Goal: Task Accomplishment & Management: Manage account settings

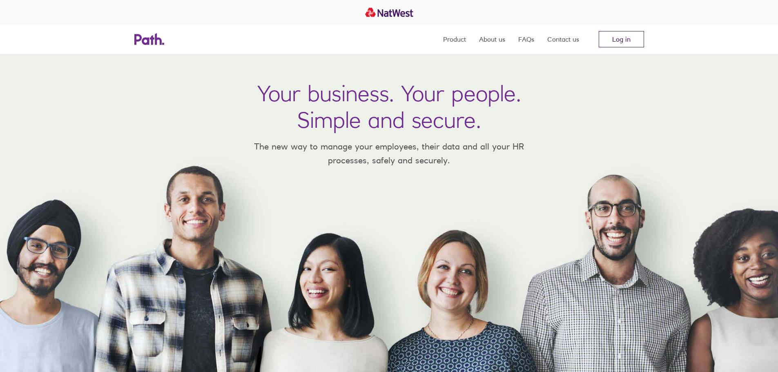
click at [632, 36] on link "Log in" at bounding box center [621, 39] width 45 height 16
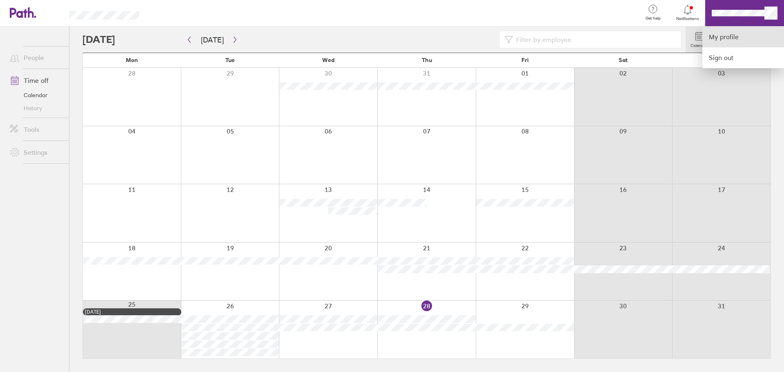
click at [733, 37] on link "My profile" at bounding box center [744, 37] width 82 height 21
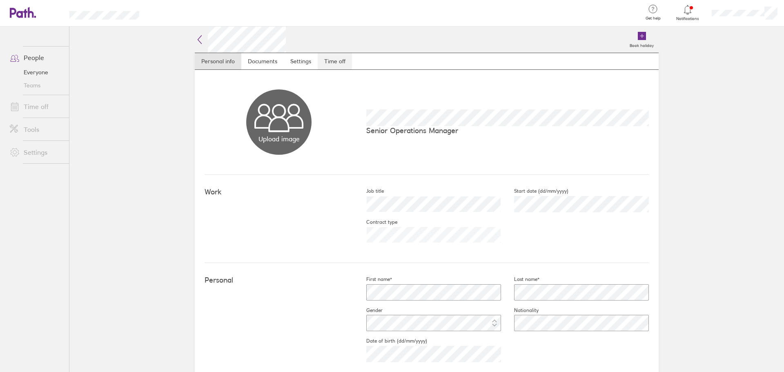
click at [327, 60] on link "Time off" at bounding box center [335, 61] width 34 height 16
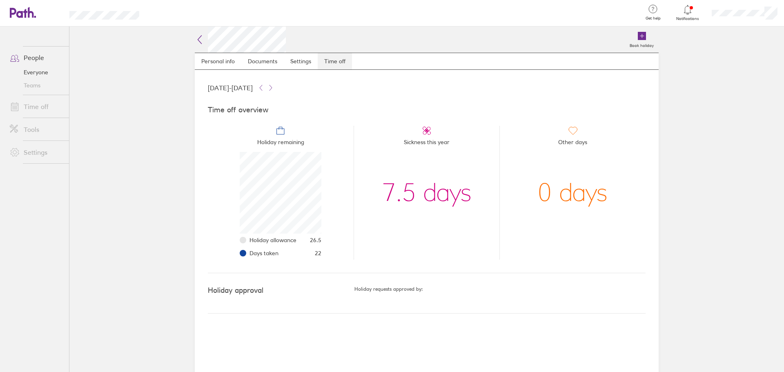
scroll to position [82, 82]
click at [199, 39] on icon at bounding box center [200, 40] width 4 height 8
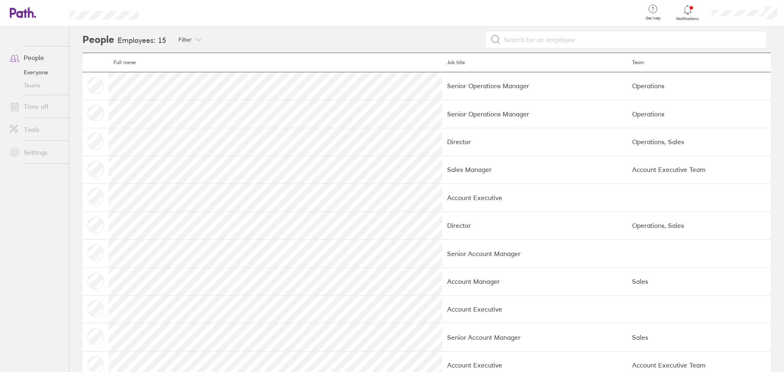
click at [37, 58] on link "People" at bounding box center [36, 57] width 66 height 16
click at [37, 71] on link "Everyone" at bounding box center [36, 72] width 66 height 13
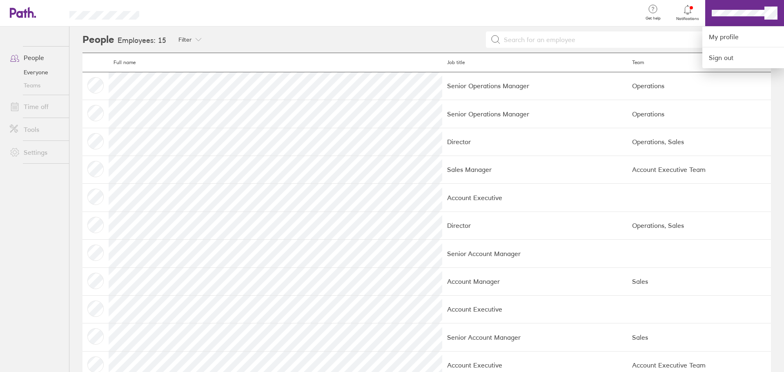
click at [741, 13] on div at bounding box center [392, 186] width 784 height 372
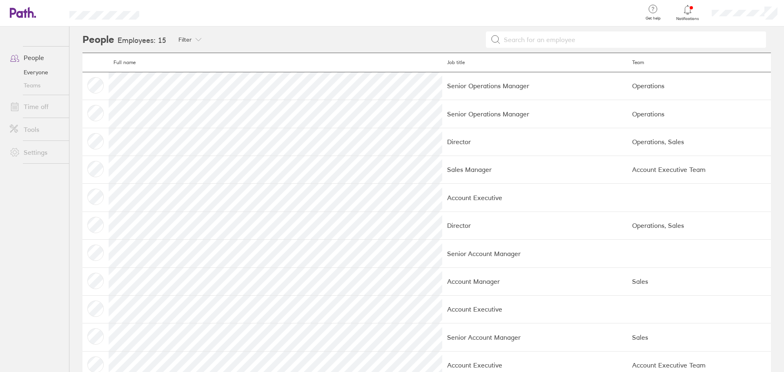
click at [31, 87] on link "Teams" at bounding box center [36, 85] width 66 height 13
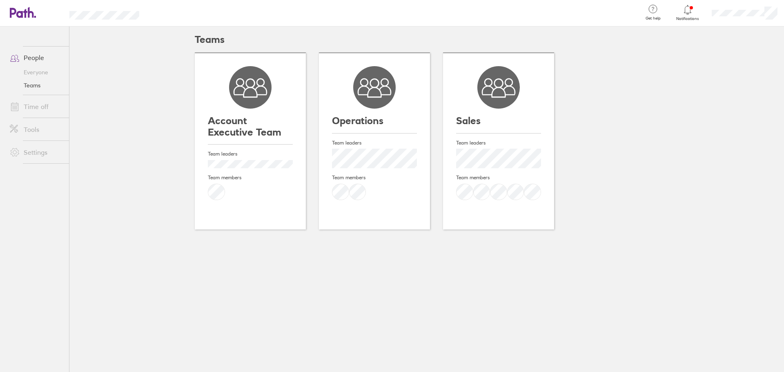
click at [35, 56] on link "People" at bounding box center [36, 57] width 66 height 16
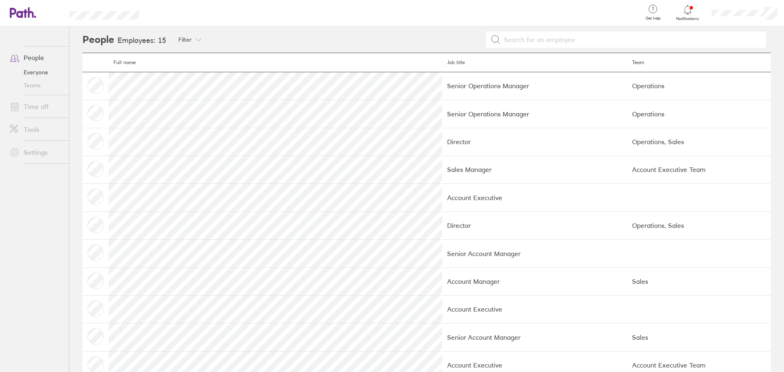
click at [38, 107] on link "Time off" at bounding box center [36, 106] width 66 height 16
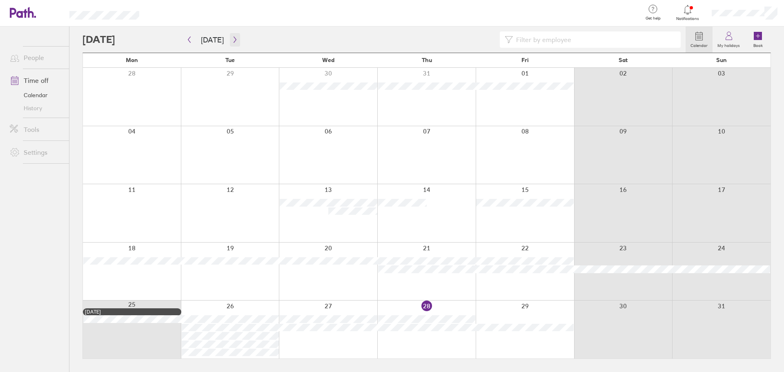
click at [237, 40] on button "button" at bounding box center [235, 39] width 10 height 13
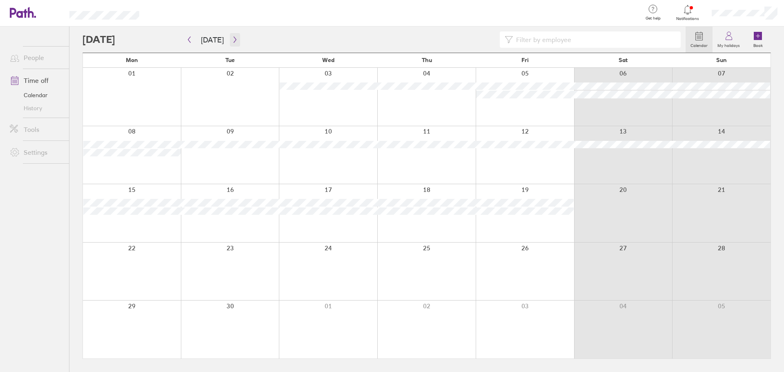
click at [234, 39] on icon "button" at bounding box center [235, 39] width 6 height 7
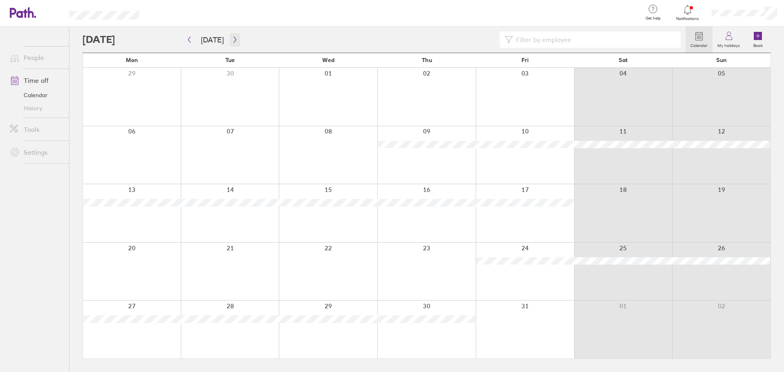
click at [232, 42] on icon "button" at bounding box center [235, 39] width 6 height 7
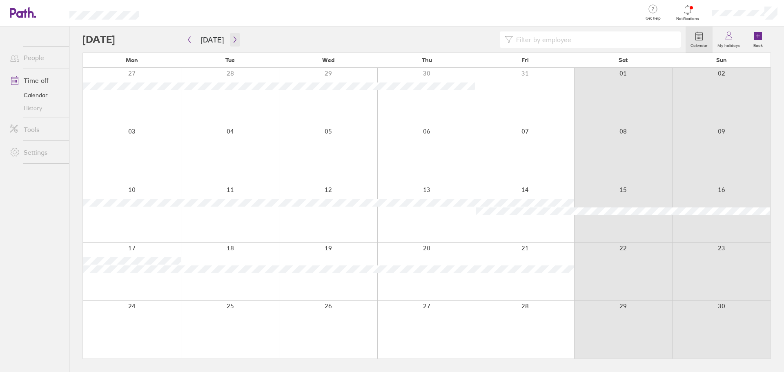
click at [232, 42] on icon "button" at bounding box center [235, 39] width 6 height 7
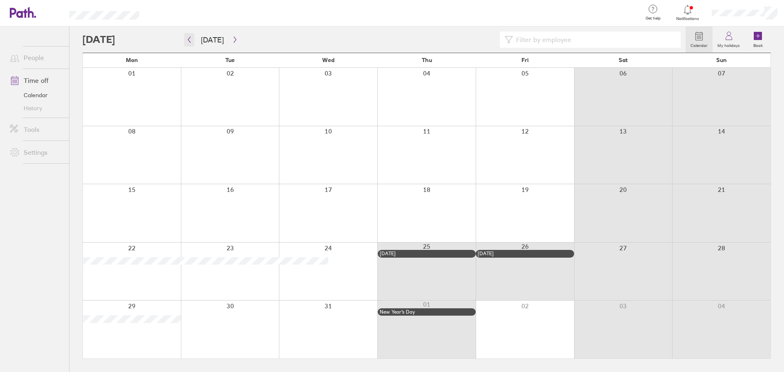
click at [192, 42] on icon "button" at bounding box center [189, 39] width 6 height 7
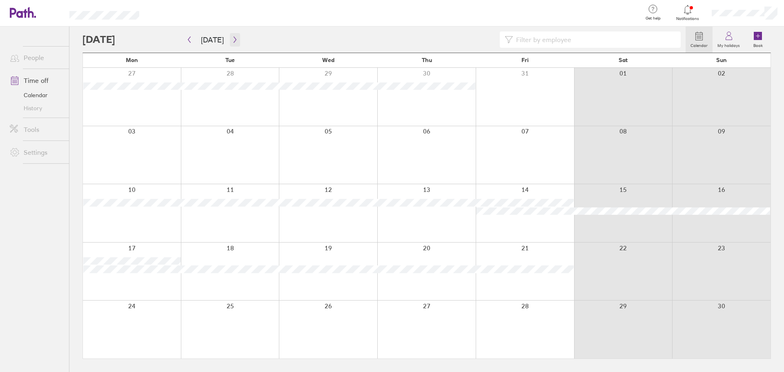
click at [234, 42] on icon "button" at bounding box center [235, 40] width 2 height 6
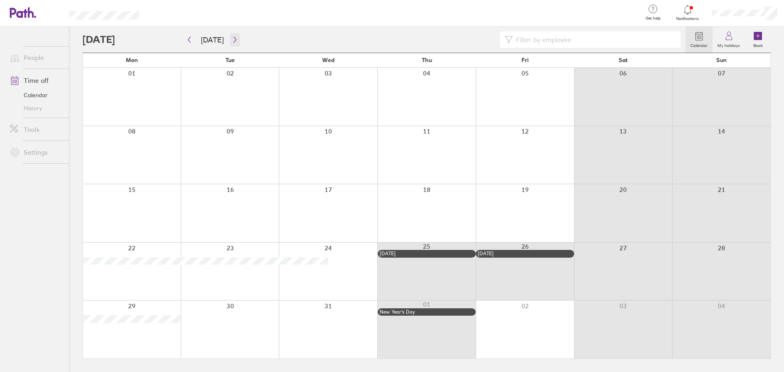
click at [234, 37] on icon "button" at bounding box center [235, 39] width 6 height 7
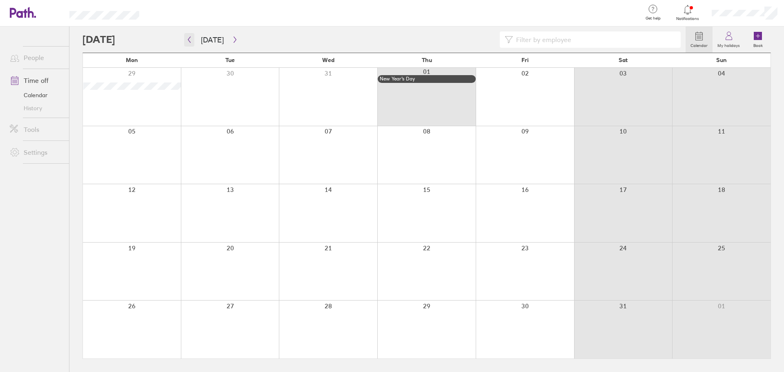
click at [189, 42] on icon "button" at bounding box center [189, 39] width 6 height 7
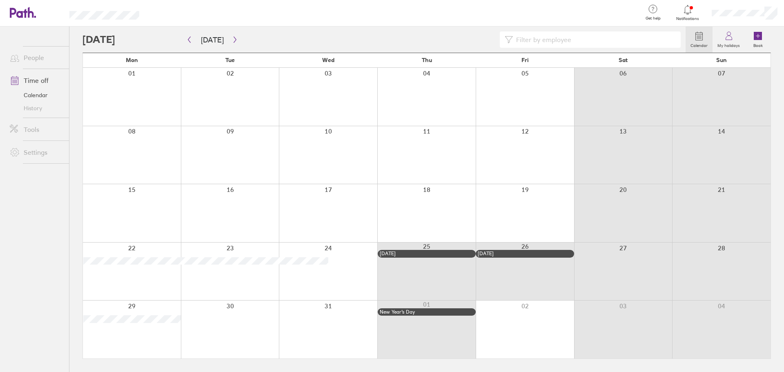
click at [339, 167] on div at bounding box center [328, 155] width 98 height 58
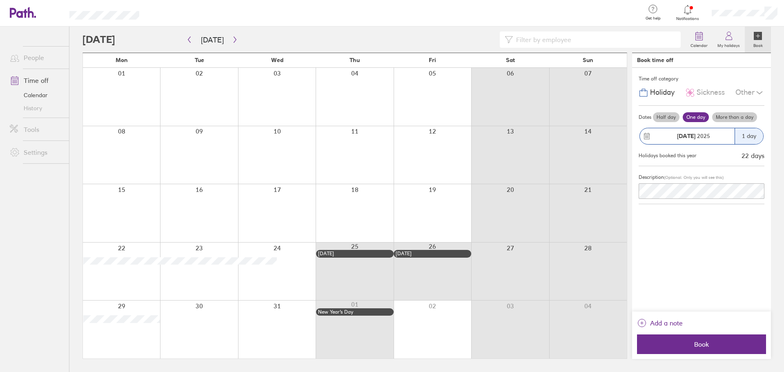
click at [669, 118] on label "Half day" at bounding box center [666, 117] width 27 height 10
click at [0, 0] on input "Half day" at bounding box center [0, 0] width 0 height 0
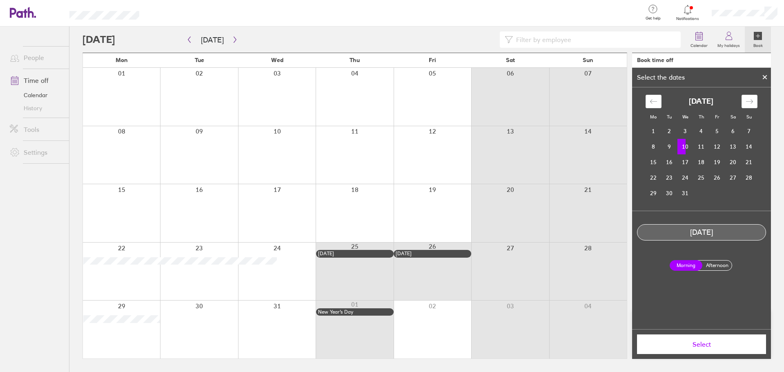
click at [691, 262] on label "Morning" at bounding box center [686, 265] width 33 height 11
click at [0, 0] on input "Morning" at bounding box center [0, 0] width 0 height 0
click at [708, 344] on span "Select" at bounding box center [702, 344] width 118 height 7
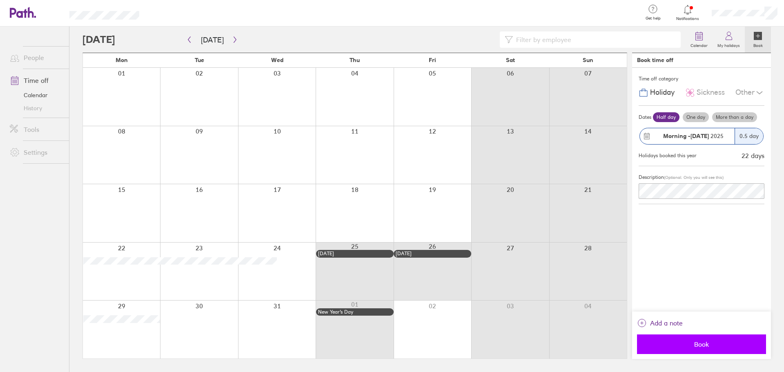
click at [712, 339] on button "Book" at bounding box center [701, 345] width 129 height 20
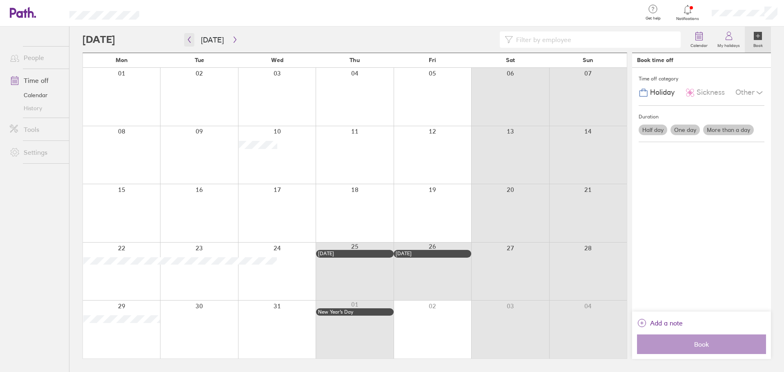
click at [187, 42] on icon "button" at bounding box center [189, 39] width 6 height 7
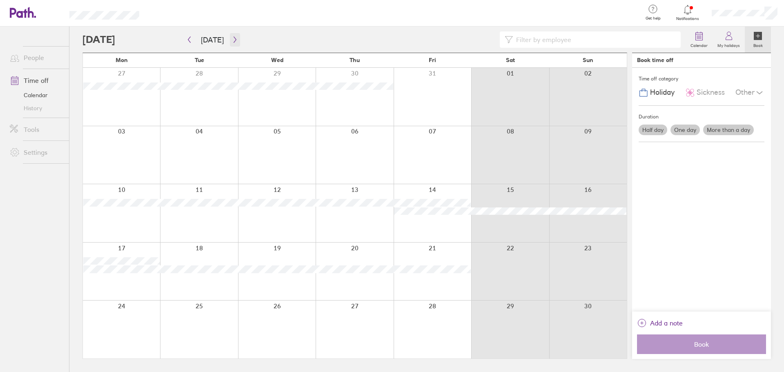
click at [232, 40] on icon "button" at bounding box center [235, 39] width 6 height 7
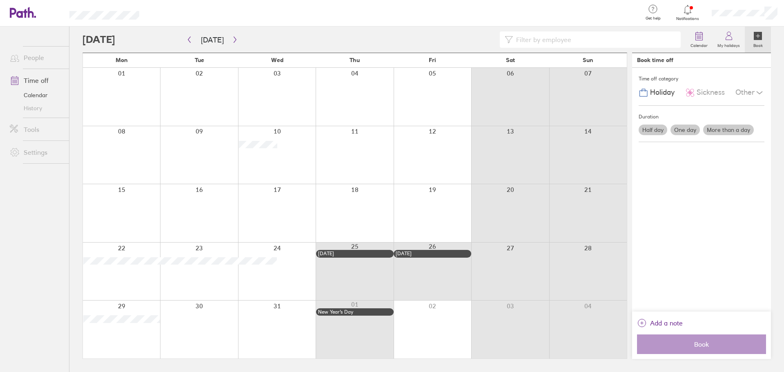
click at [420, 322] on div at bounding box center [433, 330] width 78 height 58
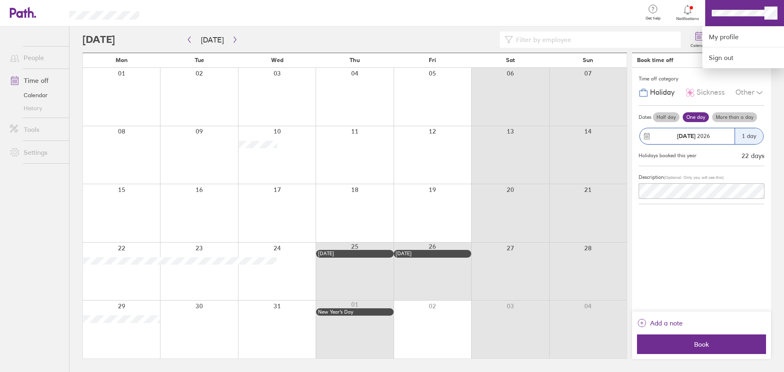
click at [233, 41] on div at bounding box center [392, 186] width 784 height 372
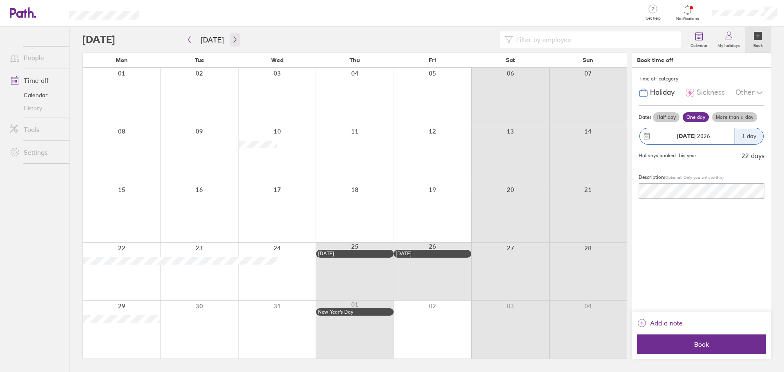
click at [232, 41] on icon "button" at bounding box center [235, 39] width 6 height 7
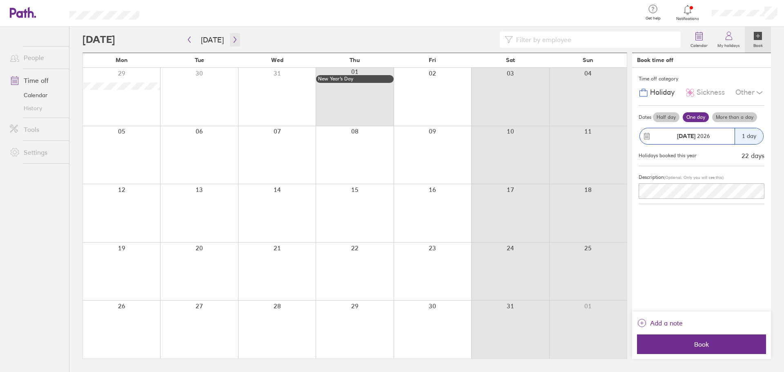
click at [232, 40] on icon "button" at bounding box center [235, 39] width 6 height 7
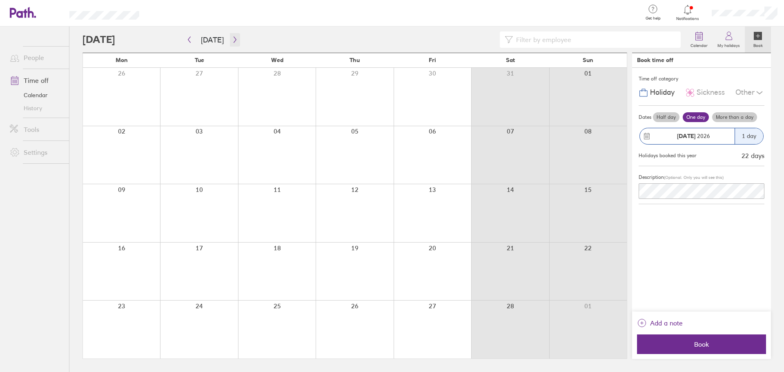
click at [232, 40] on icon "button" at bounding box center [235, 39] width 6 height 7
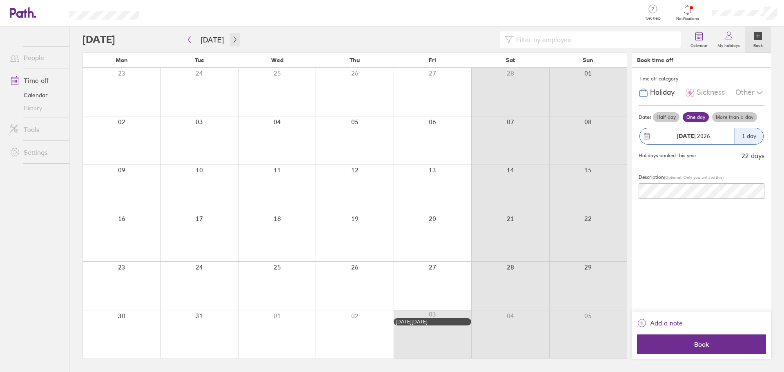
click at [232, 40] on icon "button" at bounding box center [235, 39] width 6 height 7
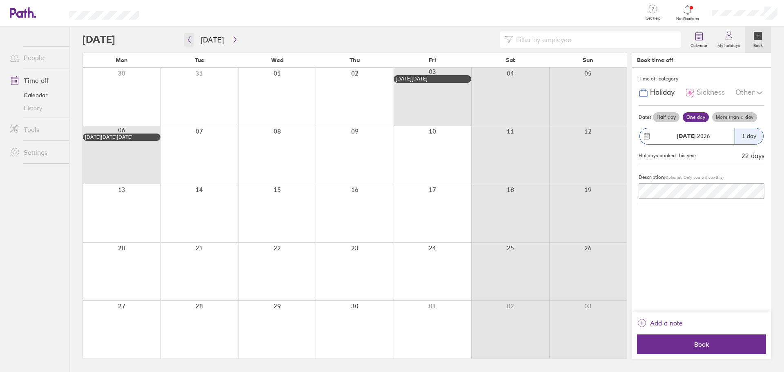
click at [188, 40] on icon "button" at bounding box center [189, 39] width 6 height 7
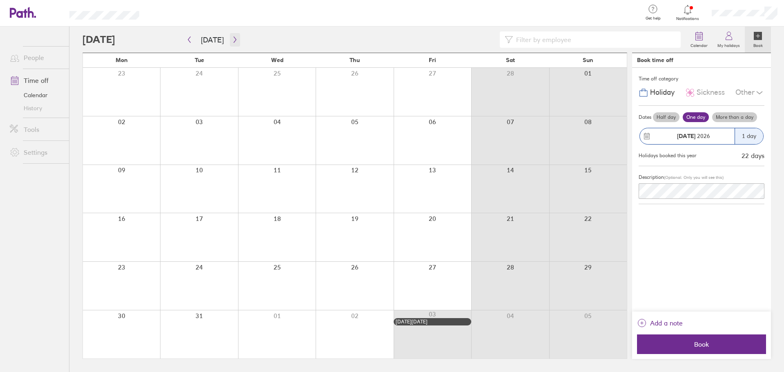
click at [235, 41] on icon "button" at bounding box center [235, 39] width 6 height 7
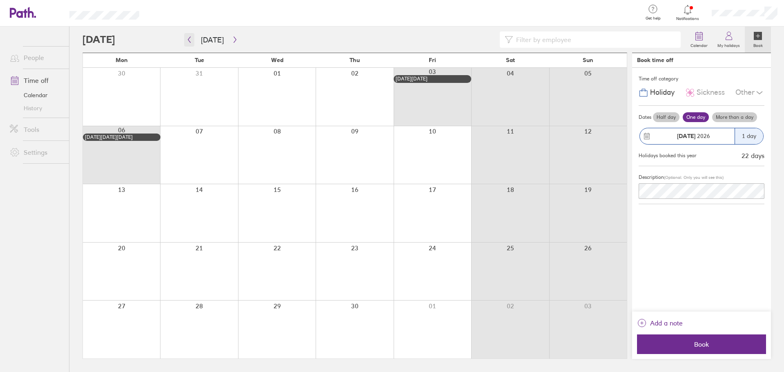
click at [189, 36] on icon "button" at bounding box center [189, 39] width 6 height 7
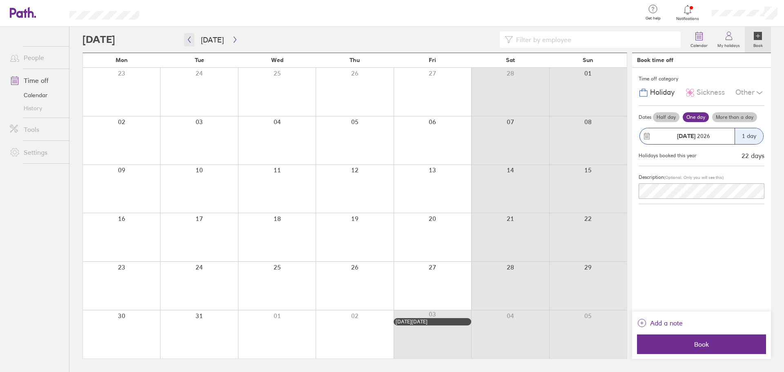
click at [189, 38] on icon "button" at bounding box center [189, 40] width 2 height 6
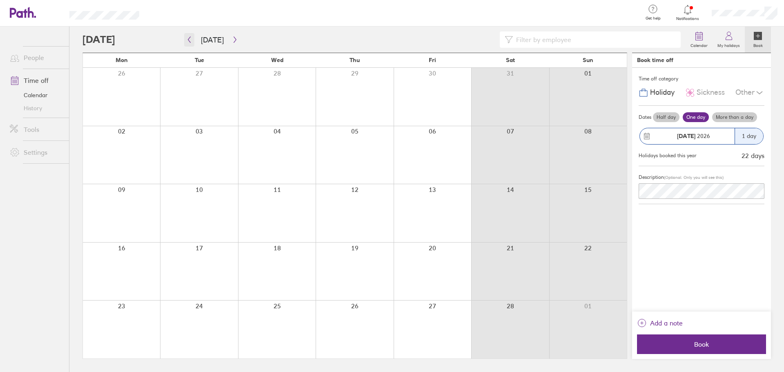
click at [189, 38] on icon "button" at bounding box center [189, 40] width 2 height 6
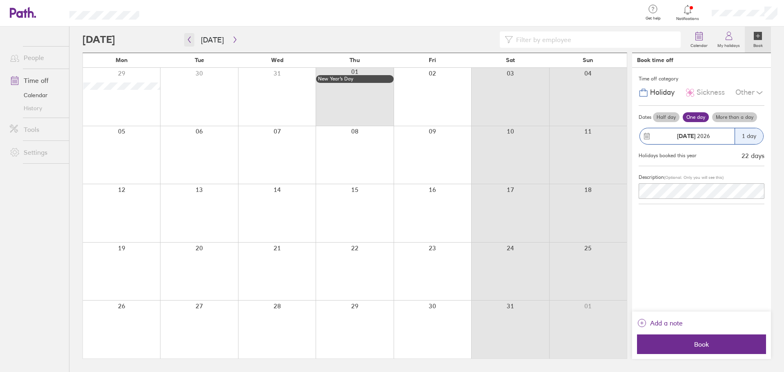
click at [189, 38] on icon "button" at bounding box center [189, 40] width 2 height 6
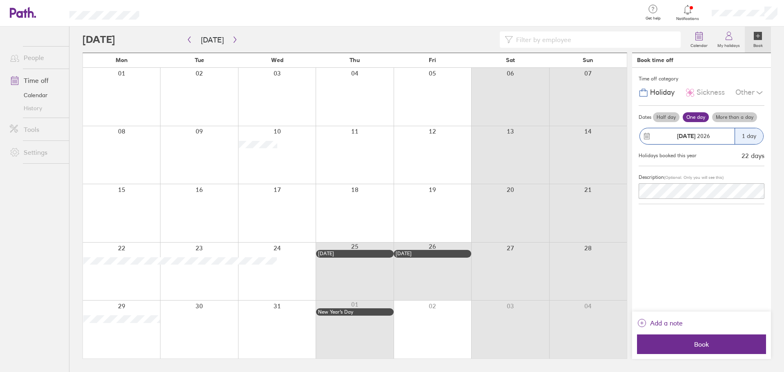
click at [141, 337] on div at bounding box center [121, 330] width 77 height 58
click at [740, 117] on label "More than a day" at bounding box center [734, 117] width 45 height 10
click at [0, 0] on input "More than a day" at bounding box center [0, 0] width 0 height 0
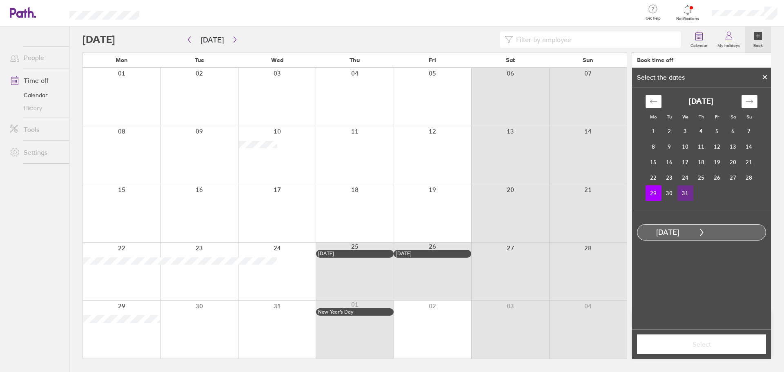
click at [687, 197] on td "31" at bounding box center [686, 193] width 16 height 16
click at [710, 350] on button "Select" at bounding box center [701, 345] width 129 height 20
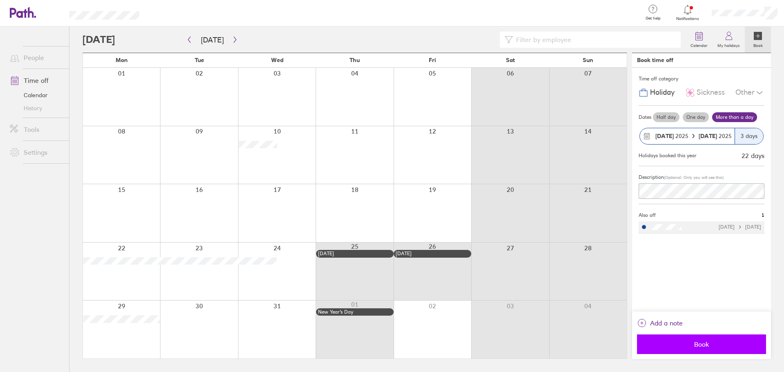
click at [715, 341] on span "Book" at bounding box center [702, 344] width 118 height 7
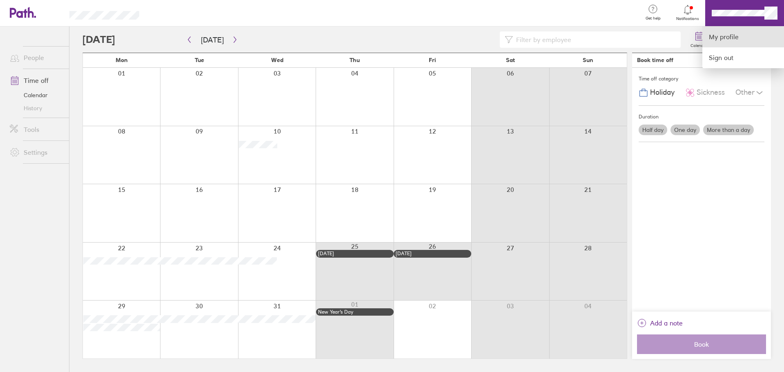
click at [748, 39] on link "My profile" at bounding box center [744, 37] width 82 height 21
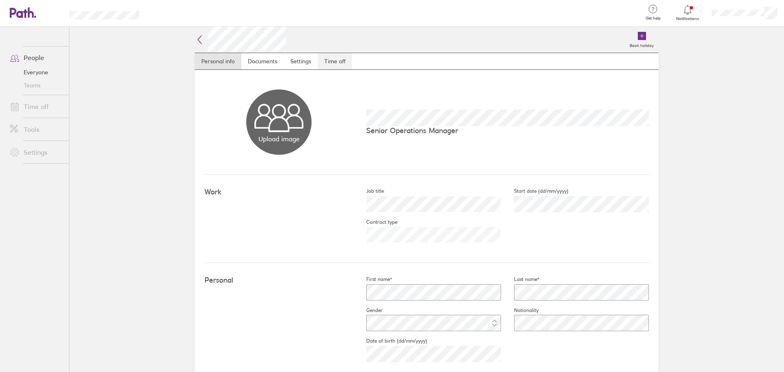
click at [340, 59] on link "Time off" at bounding box center [335, 61] width 34 height 16
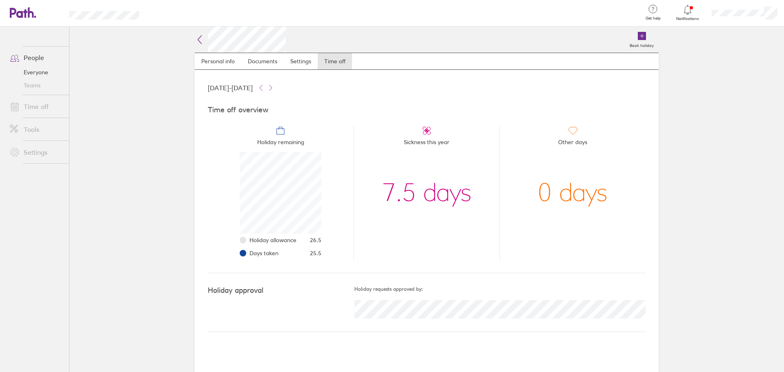
scroll to position [82, 82]
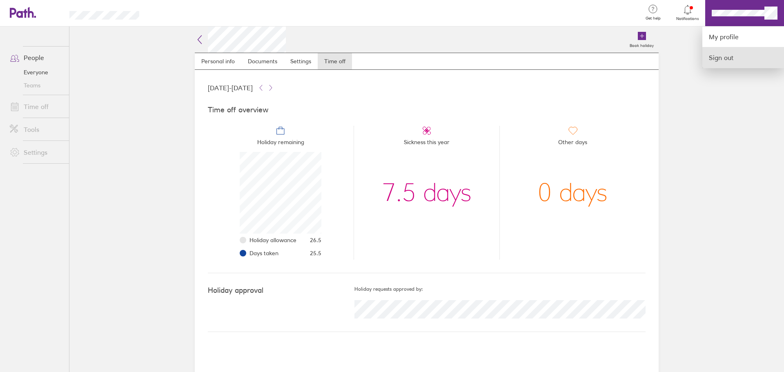
click at [753, 54] on link "Sign out" at bounding box center [744, 57] width 82 height 20
